Goal: Task Accomplishment & Management: Use online tool/utility

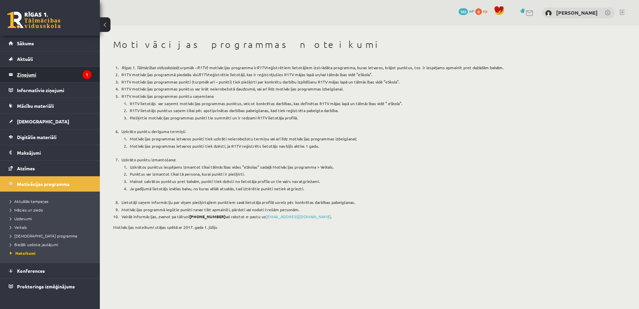
click at [57, 71] on legend "Ziņojumi 1" at bounding box center [54, 74] width 75 height 15
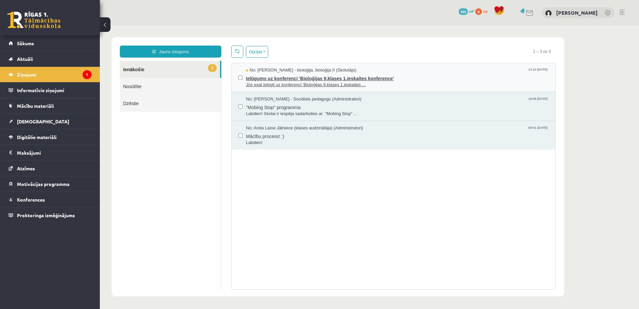
click at [415, 77] on span "Ielūgums uz konferenci 'Bioloģijas 9.klases 1.ieskaites konference'" at bounding box center [397, 78] width 303 height 8
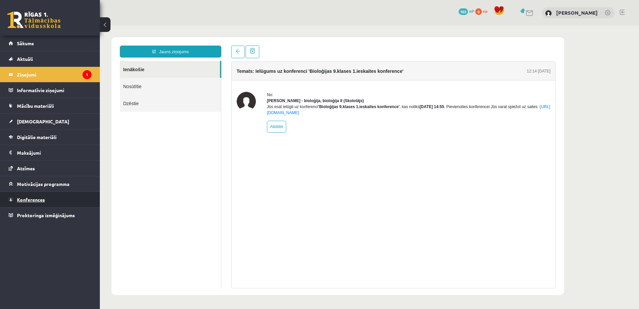
click at [46, 203] on link "Konferences" at bounding box center [50, 199] width 83 height 15
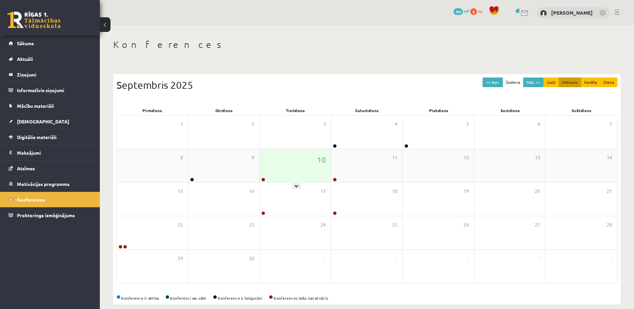
click at [297, 189] on div at bounding box center [296, 186] width 9 height 6
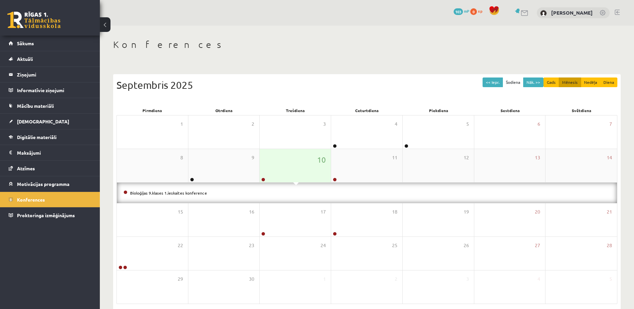
click at [297, 170] on div "10" at bounding box center [295, 165] width 71 height 33
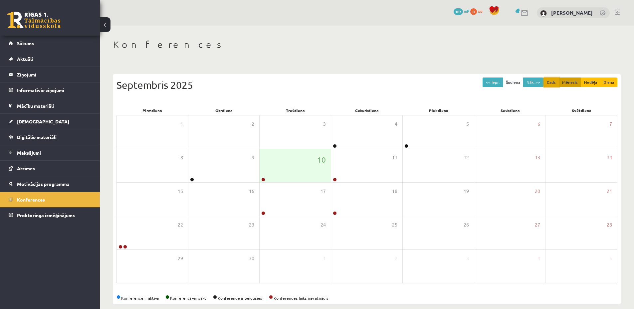
click at [555, 82] on button "Gads" at bounding box center [552, 83] width 16 height 10
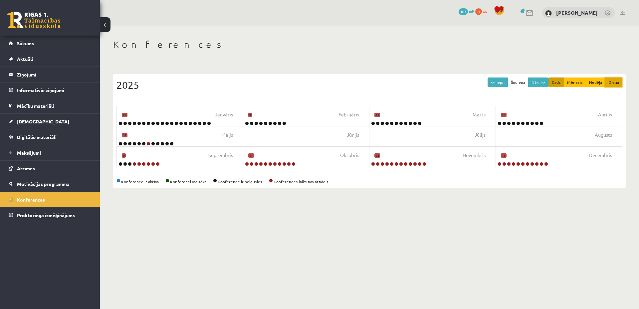
click at [612, 85] on button "Diena" at bounding box center [613, 83] width 17 height 10
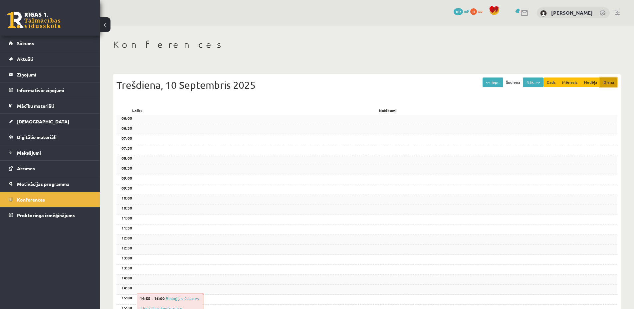
scroll to position [67, 0]
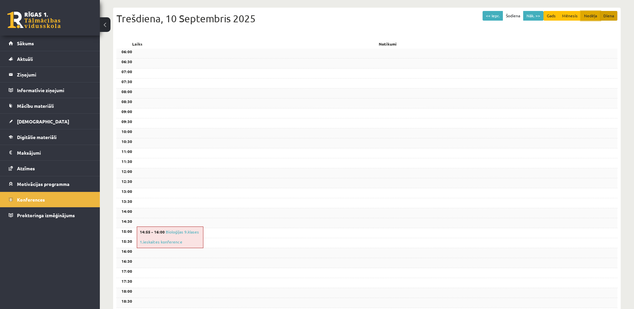
click at [589, 16] on button "Nedēļa" at bounding box center [591, 16] width 20 height 10
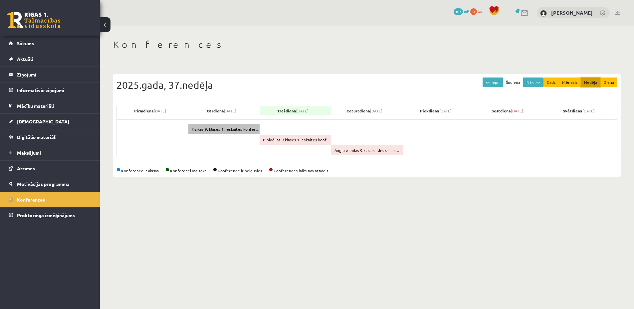
scroll to position [0, 0]
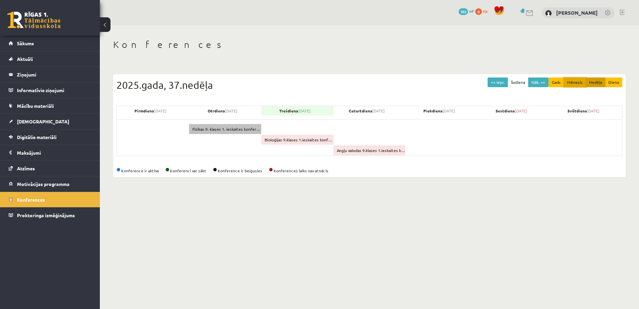
click at [572, 85] on button "Mēnesis" at bounding box center [575, 83] width 22 height 10
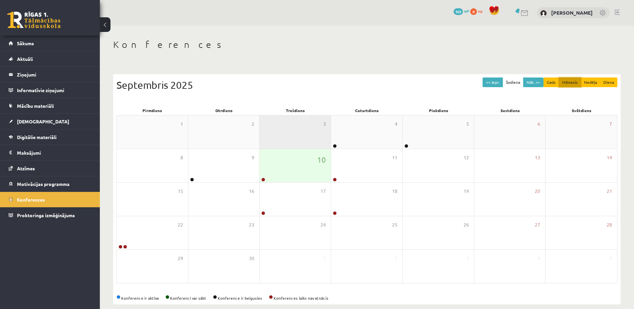
scroll to position [9, 0]
